Goal: Task Accomplishment & Management: Manage account settings

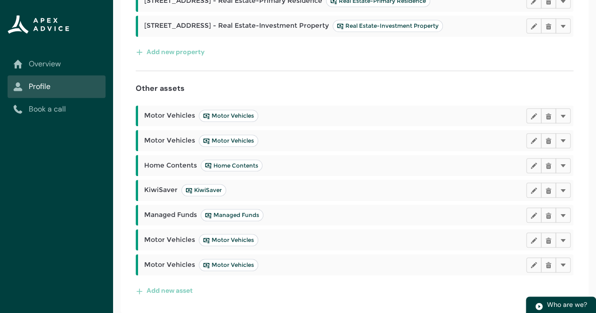
scroll to position [228, 0]
click at [531, 191] on lightning-primitive-icon "button" at bounding box center [533, 190] width 7 height 7
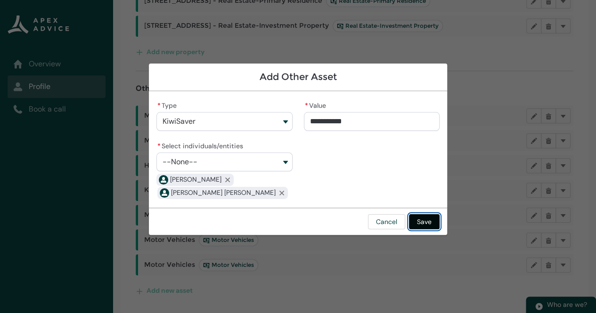
click at [427, 220] on button "Save" at bounding box center [424, 221] width 31 height 15
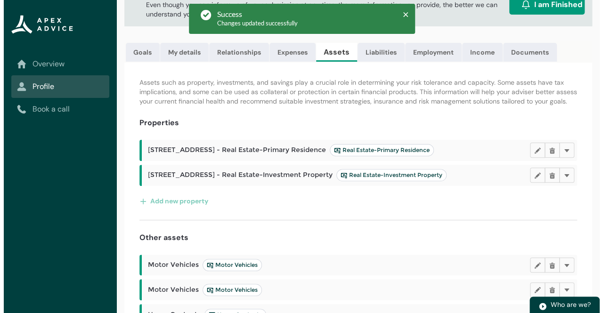
scroll to position [0, 0]
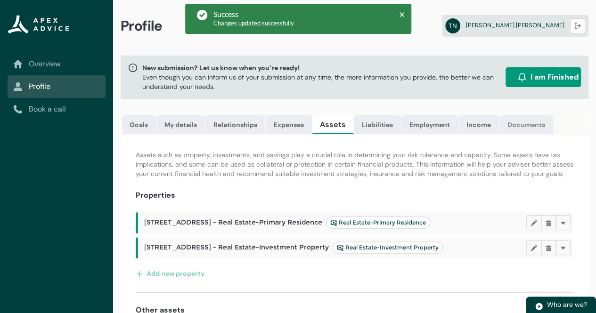
click at [529, 124] on link "Documents" at bounding box center [526, 124] width 54 height 19
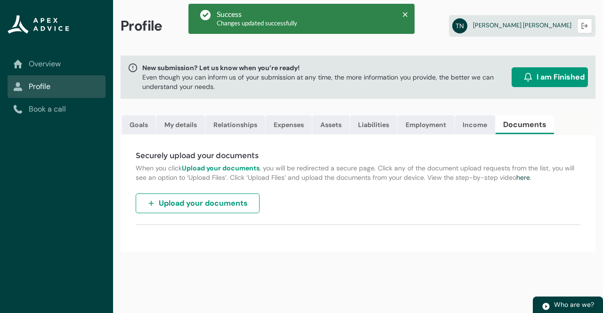
click at [205, 209] on span "Upload your documents" at bounding box center [203, 203] width 89 height 11
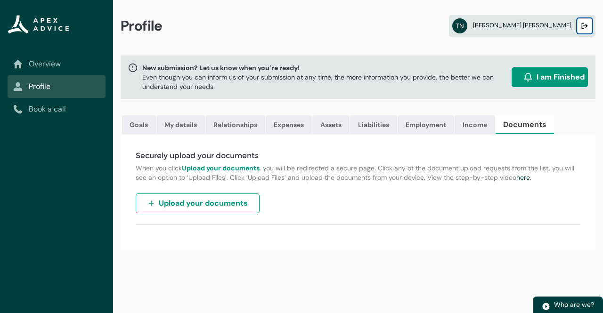
click at [581, 26] on button "Logout" at bounding box center [584, 25] width 15 height 15
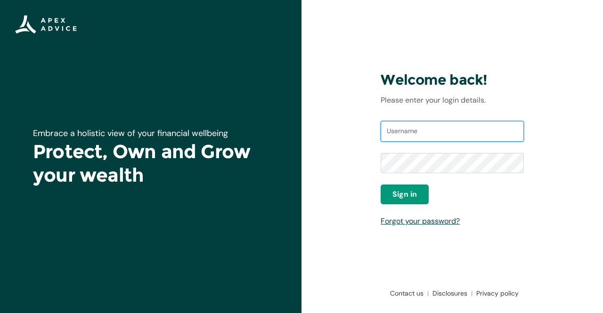
click at [424, 130] on input "Username" at bounding box center [452, 131] width 143 height 21
type input "[PERSON_NAME][DOMAIN_NAME][EMAIL_ADDRESS][DOMAIN_NAME]"
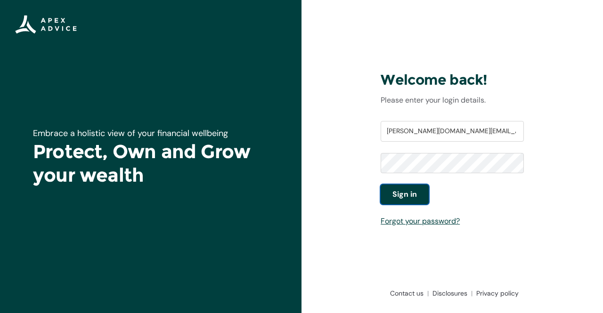
click at [398, 192] on span "Sign in" at bounding box center [404, 194] width 24 height 11
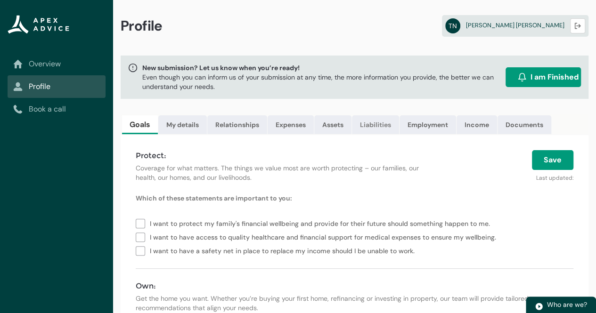
click at [374, 126] on link "Liabilities" at bounding box center [375, 124] width 47 height 19
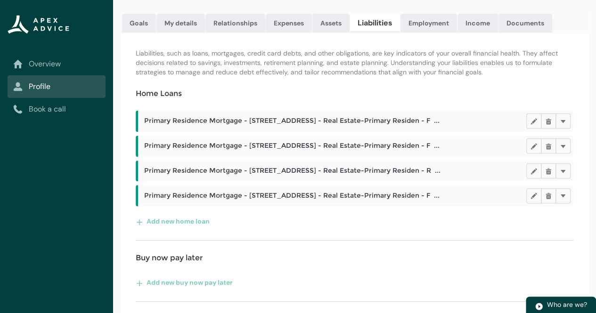
scroll to position [102, 0]
click at [565, 124] on lightning-primitive-icon "button" at bounding box center [563, 120] width 7 height 7
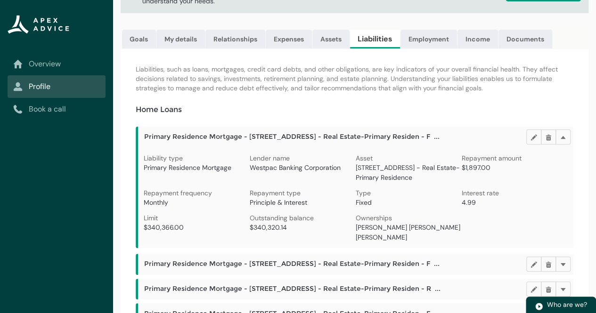
scroll to position [0, 0]
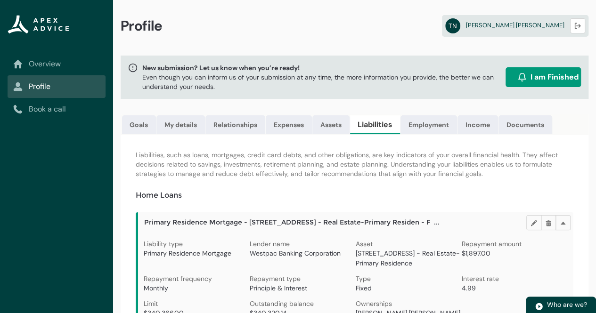
click at [50, 65] on link "Overview" at bounding box center [56, 63] width 87 height 11
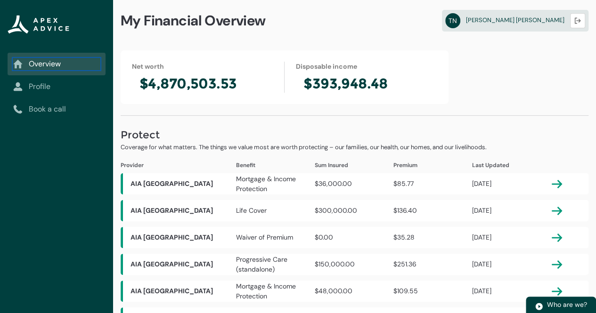
scroll to position [5, 0]
click at [272, 147] on p "Coverage for what matters. The things we value most are worth protecting – our …" at bounding box center [355, 147] width 468 height 9
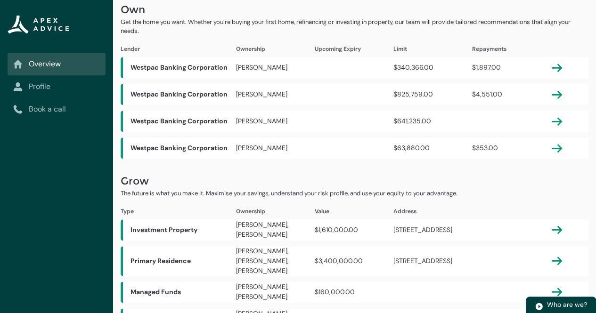
scroll to position [422, 0]
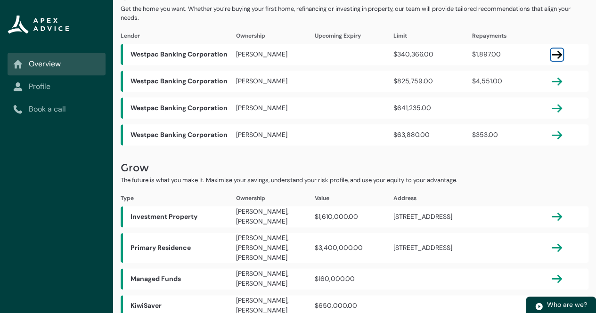
click at [560, 49] on lightning-primitive-icon "button" at bounding box center [556, 54] width 11 height 11
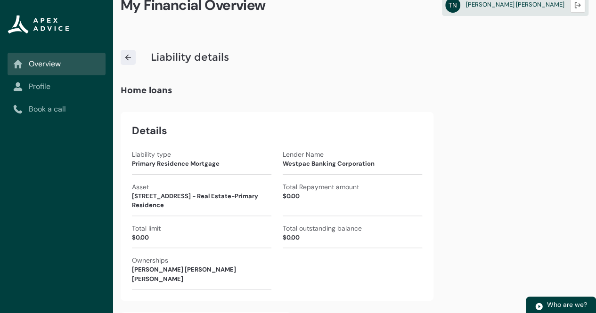
scroll to position [22, 0]
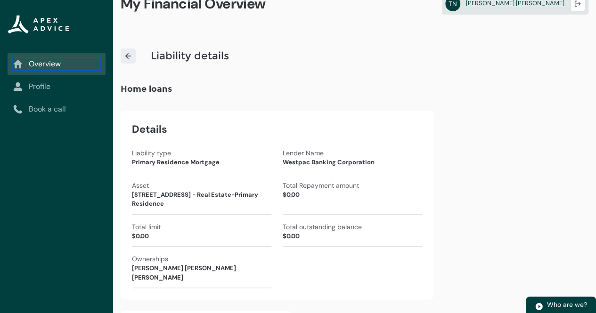
click at [39, 63] on link "Overview" at bounding box center [56, 63] width 87 height 11
click at [39, 84] on link "Profile" at bounding box center [56, 86] width 87 height 11
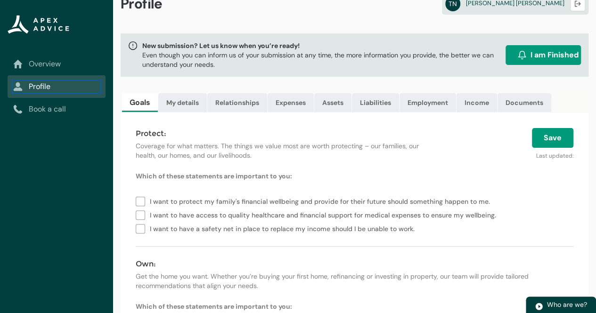
scroll to position [0, 0]
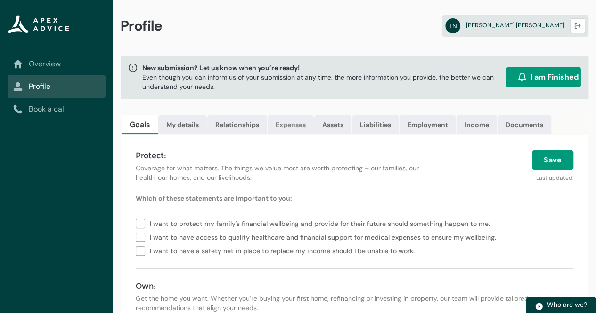
click at [289, 118] on link "Expenses" at bounding box center [291, 124] width 46 height 19
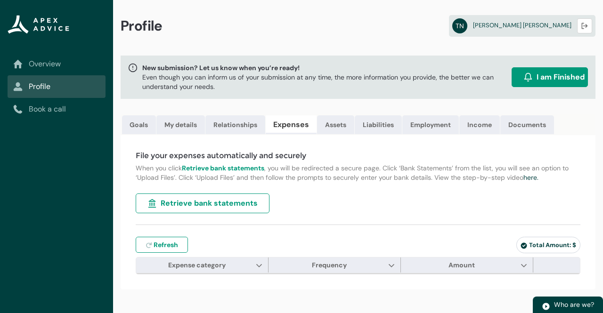
type input "***"
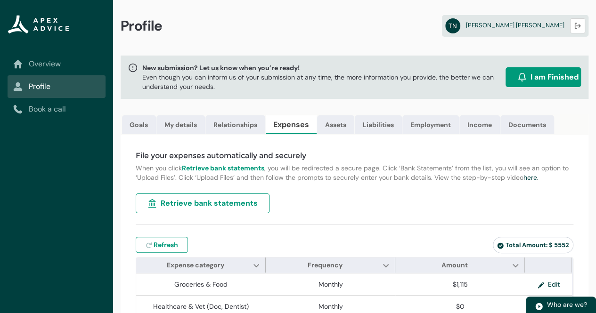
click at [220, 209] on span "Retrieve bank statements" at bounding box center [209, 203] width 97 height 11
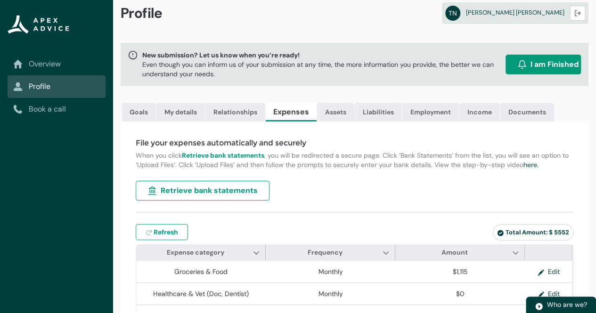
scroll to position [9, 0]
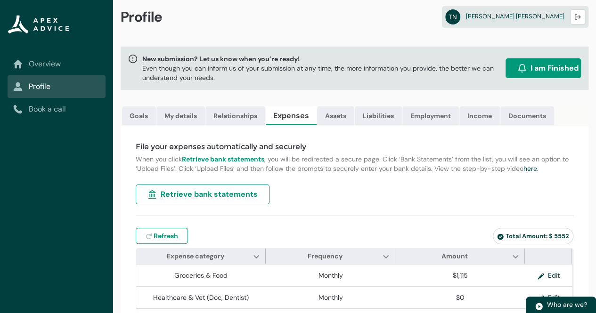
click at [155, 199] on img "button" at bounding box center [151, 194] width 9 height 9
click at [220, 198] on span "Retrieve bank statements" at bounding box center [209, 194] width 97 height 11
click at [233, 200] on span "Retrieve bank statements" at bounding box center [209, 194] width 97 height 11
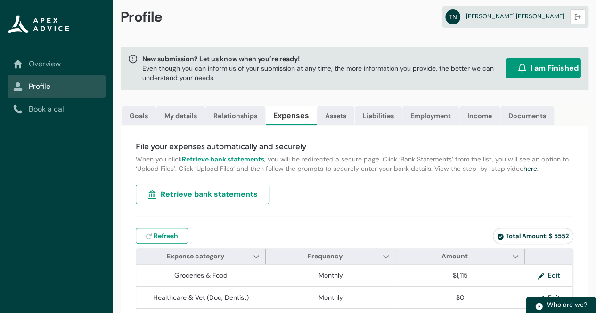
click at [186, 198] on span "Retrieve bank statements" at bounding box center [209, 194] width 97 height 11
